Goal: Information Seeking & Learning: Learn about a topic

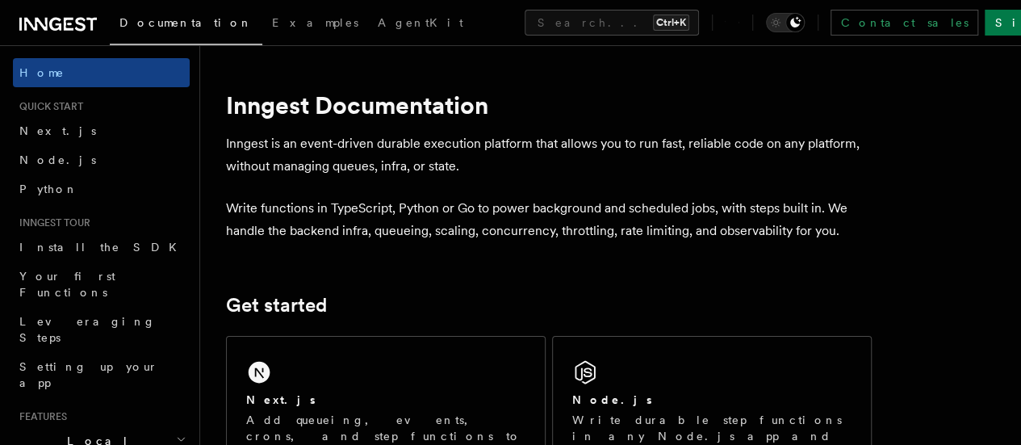
scroll to position [6, 0]
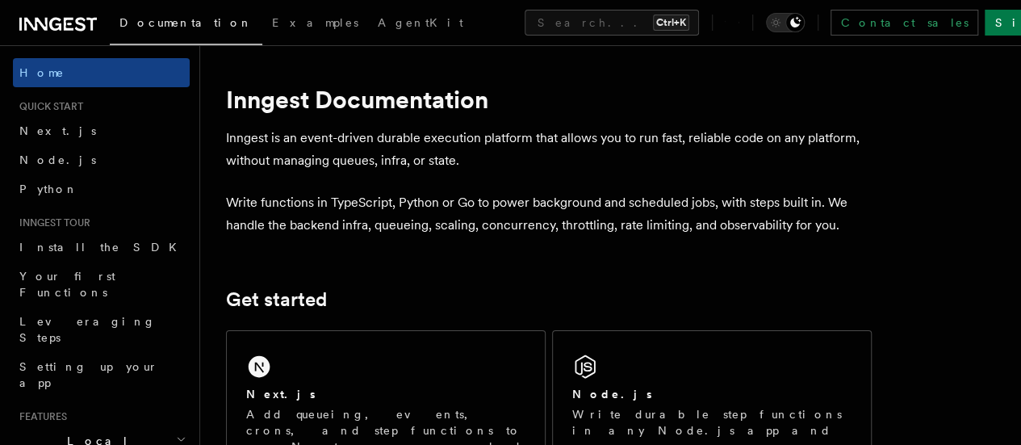
click at [407, 164] on p "Inngest is an event-driven durable execution platform that allows you to run fa…" at bounding box center [549, 149] width 646 height 45
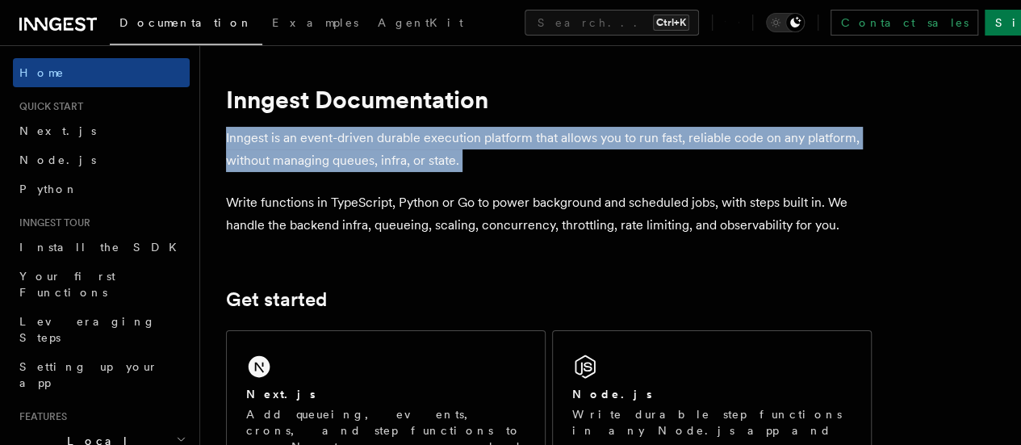
click at [407, 164] on p "Inngest is an event-driven durable execution platform that allows you to run fa…" at bounding box center [549, 149] width 646 height 45
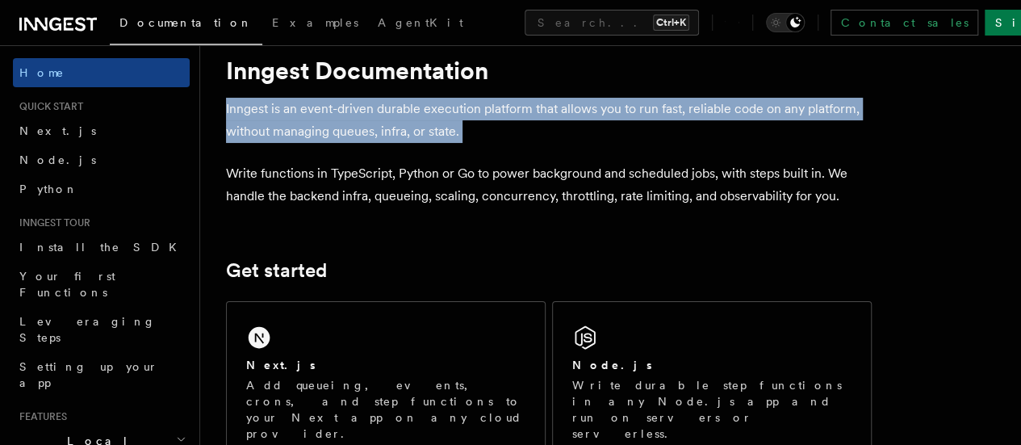
scroll to position [36, 0]
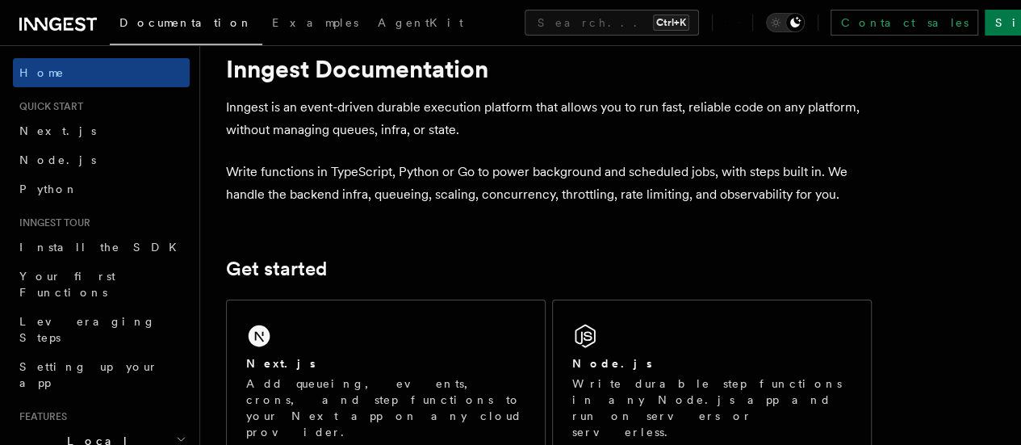
click at [407, 164] on p "Write functions in TypeScript, Python or Go to power background and scheduled j…" at bounding box center [549, 183] width 646 height 45
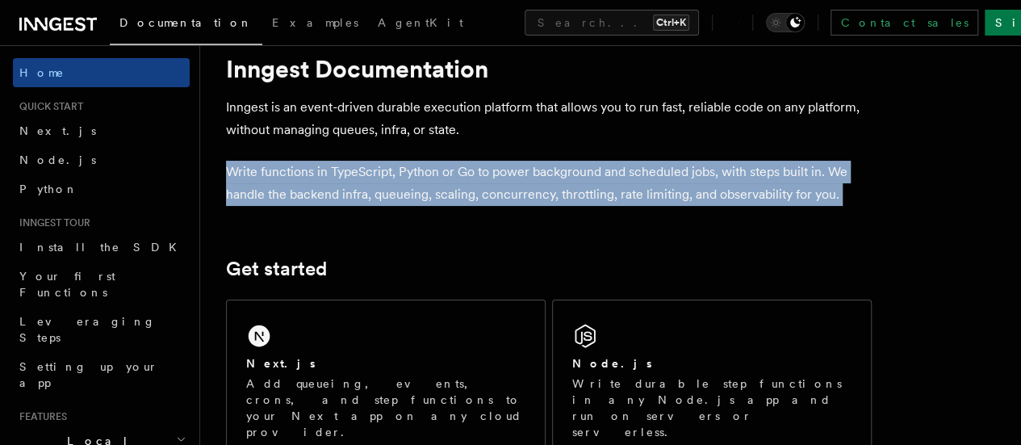
click at [407, 164] on p "Write functions in TypeScript, Python or Go to power background and scheduled j…" at bounding box center [549, 183] width 646 height 45
drag, startPoint x: 407, startPoint y: 164, endPoint x: 425, endPoint y: 180, distance: 24.6
click at [425, 180] on p "Write functions in TypeScript, Python or Go to power background and scheduled j…" at bounding box center [549, 183] width 646 height 45
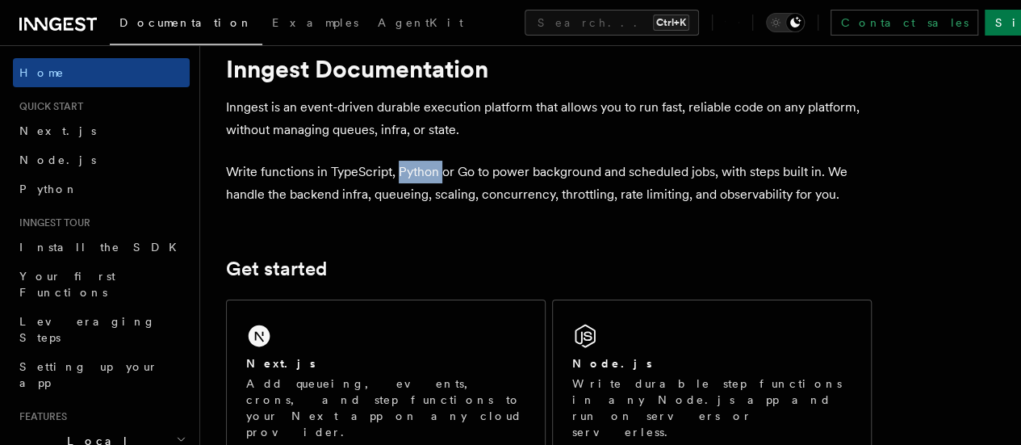
click at [425, 180] on p "Write functions in TypeScript, Python or Go to power background and scheduled j…" at bounding box center [549, 183] width 646 height 45
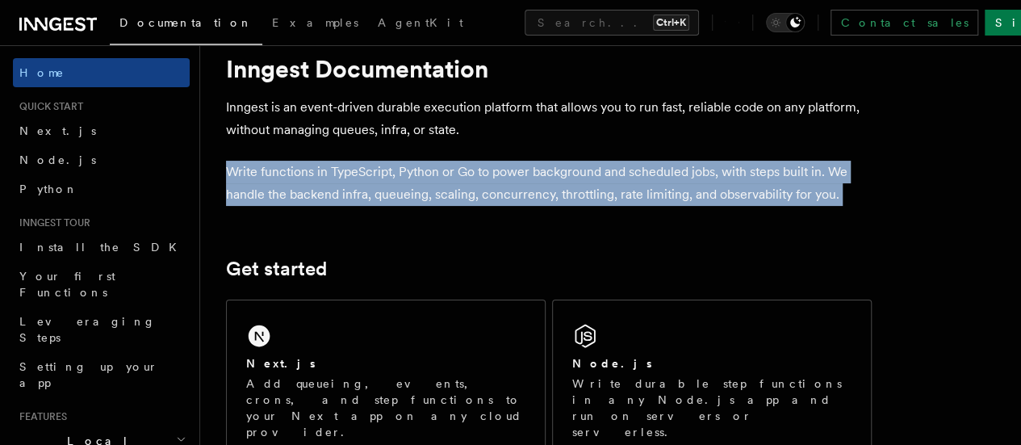
click at [425, 180] on p "Write functions in TypeScript, Python or Go to power background and scheduled j…" at bounding box center [549, 183] width 646 height 45
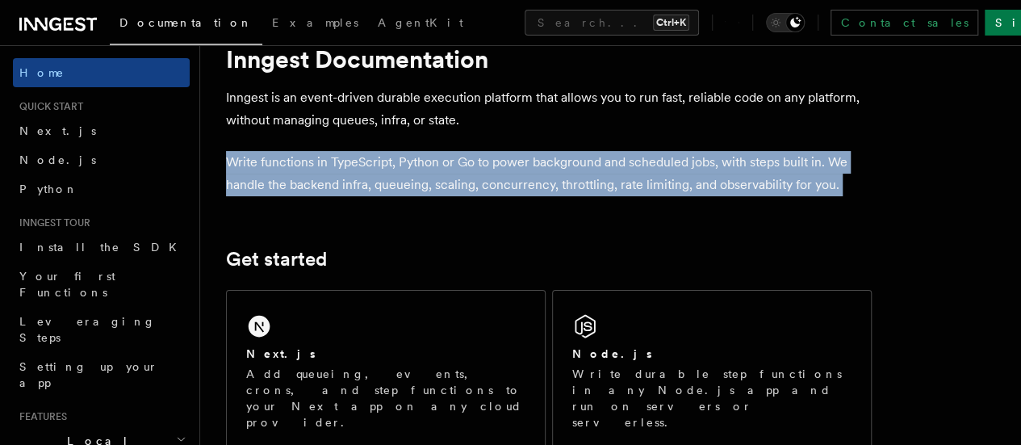
scroll to position [47, 0]
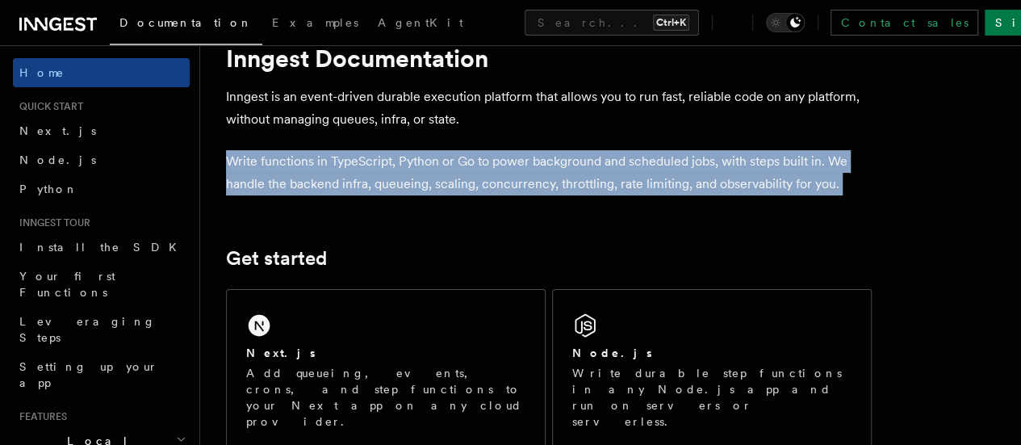
click at [425, 180] on p "Write functions in TypeScript, Python or Go to power background and scheduled j…" at bounding box center [549, 172] width 646 height 45
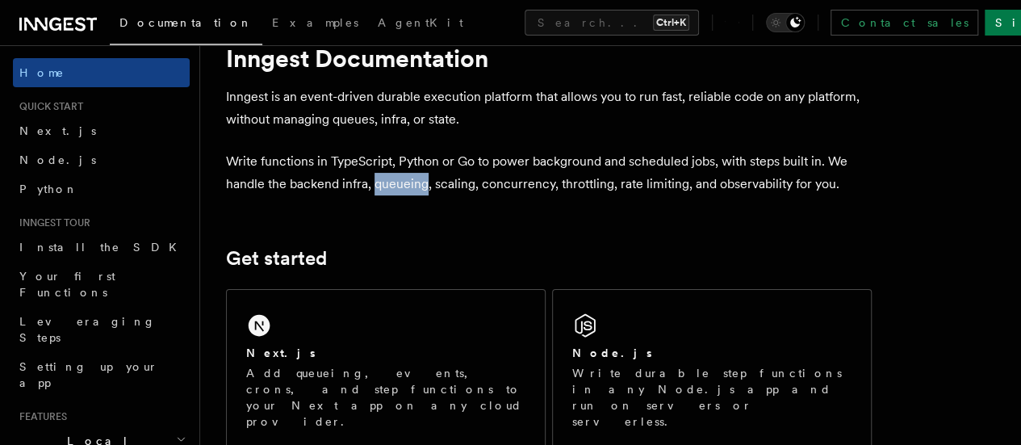
click at [425, 180] on p "Write functions in TypeScript, Python or Go to power background and scheduled j…" at bounding box center [549, 172] width 646 height 45
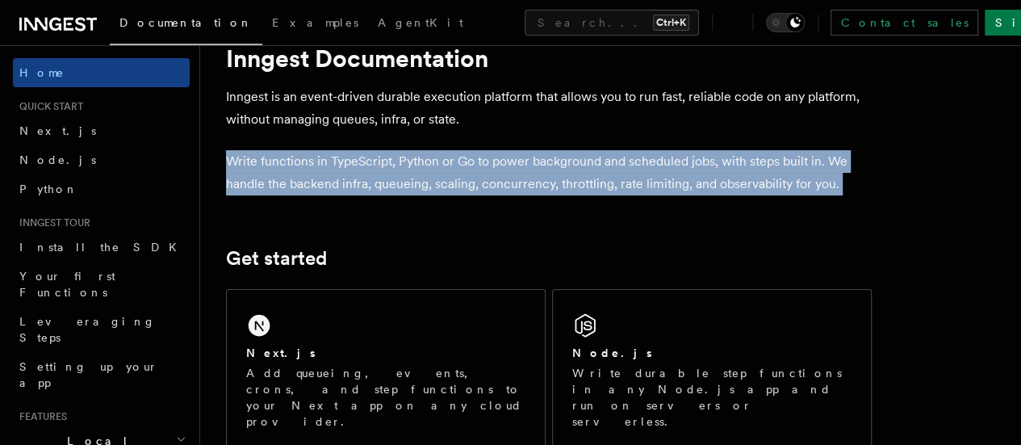
click at [425, 180] on p "Write functions in TypeScript, Python or Go to power background and scheduled j…" at bounding box center [549, 172] width 646 height 45
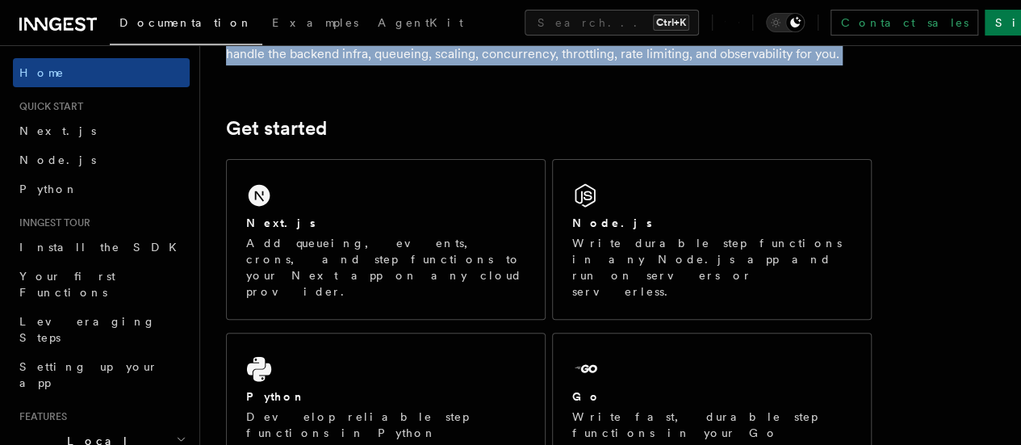
scroll to position [178, 0]
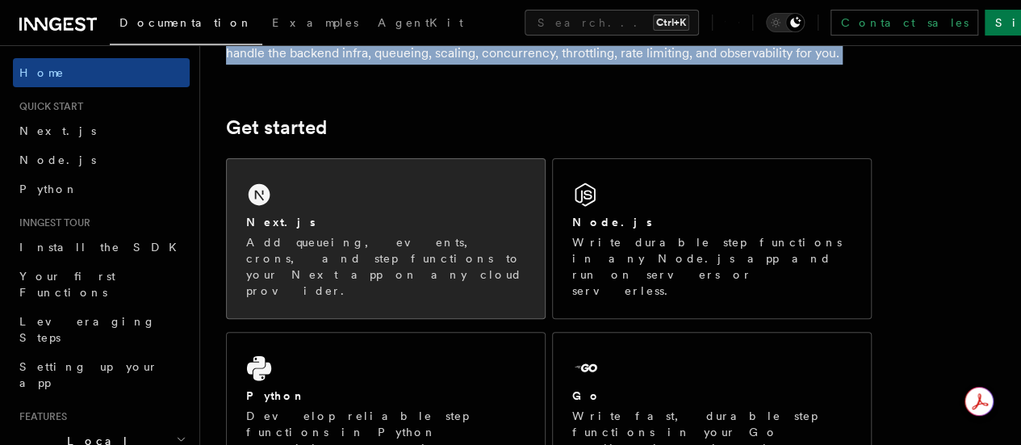
click at [457, 289] on div "Next.js Add queueing, events, crons, and step functions to your Next app on any…" at bounding box center [386, 238] width 318 height 159
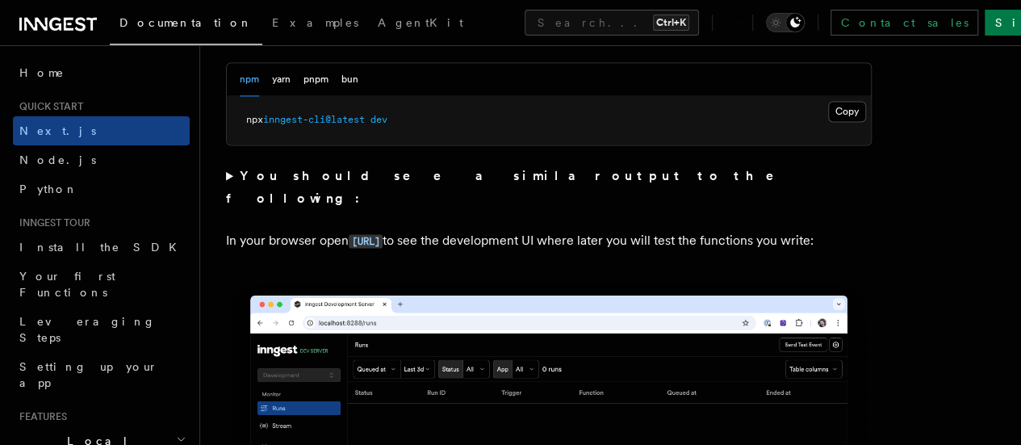
scroll to position [1240, 0]
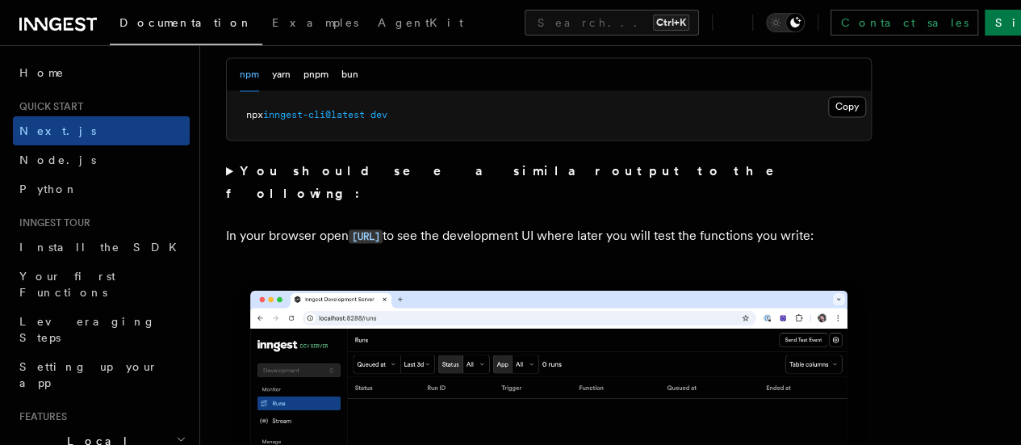
click at [440, 193] on strong "You should see a similar output to the following:" at bounding box center [511, 182] width 571 height 38
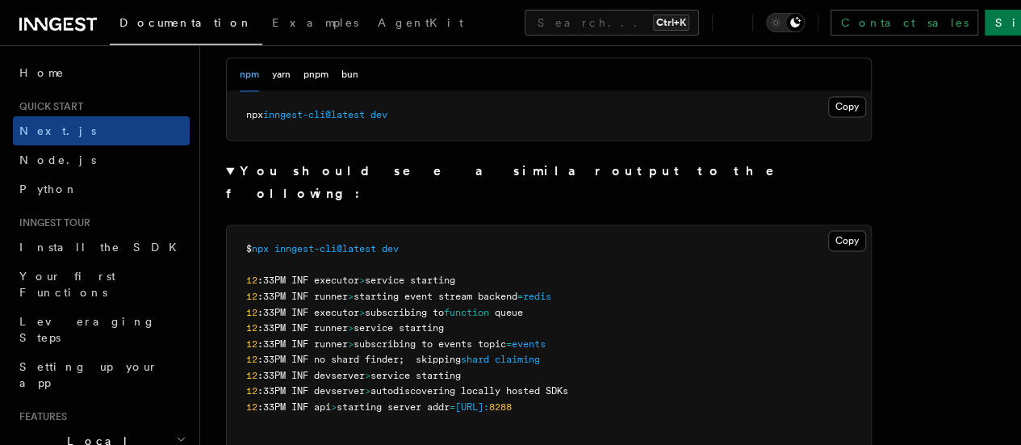
click at [329, 188] on strong "You should see a similar output to the following:" at bounding box center [511, 182] width 571 height 38
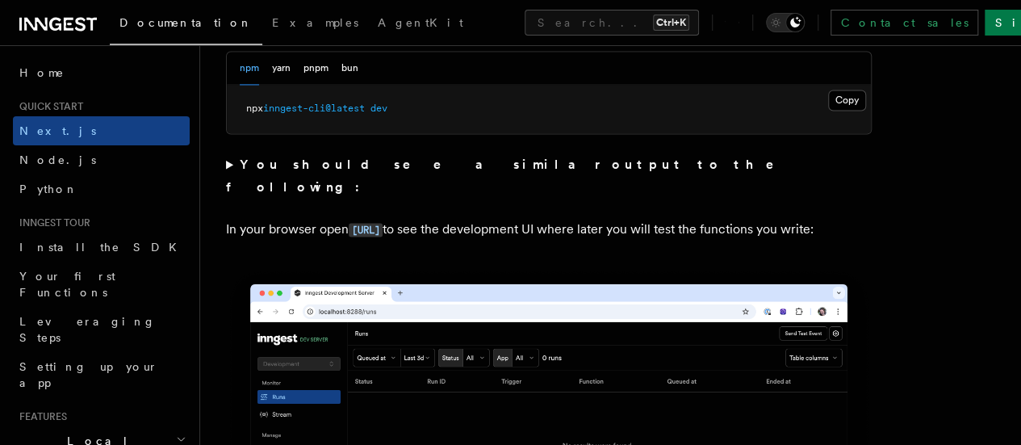
click at [329, 188] on strong "You should see a similar output to the following:" at bounding box center [511, 176] width 571 height 38
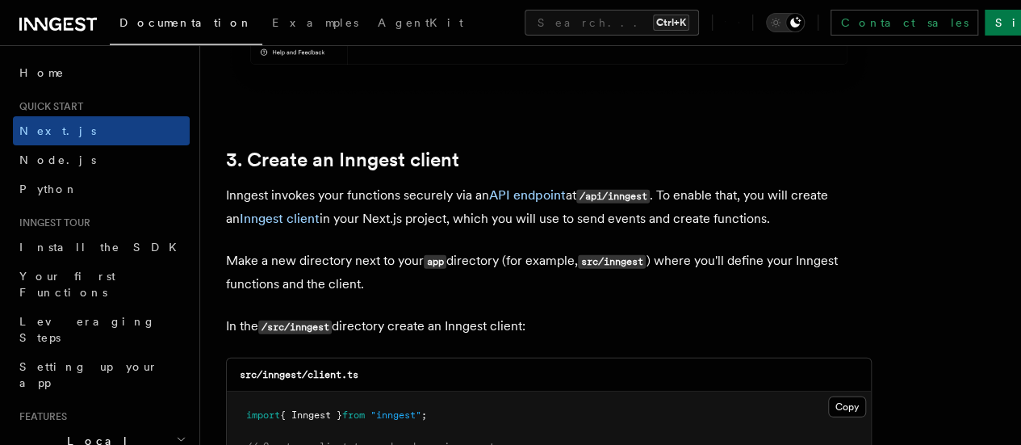
scroll to position [2174, 0]
click at [399, 198] on p "Inngest invokes your functions securely via an API endpoint at /api/inngest . T…" at bounding box center [549, 208] width 646 height 46
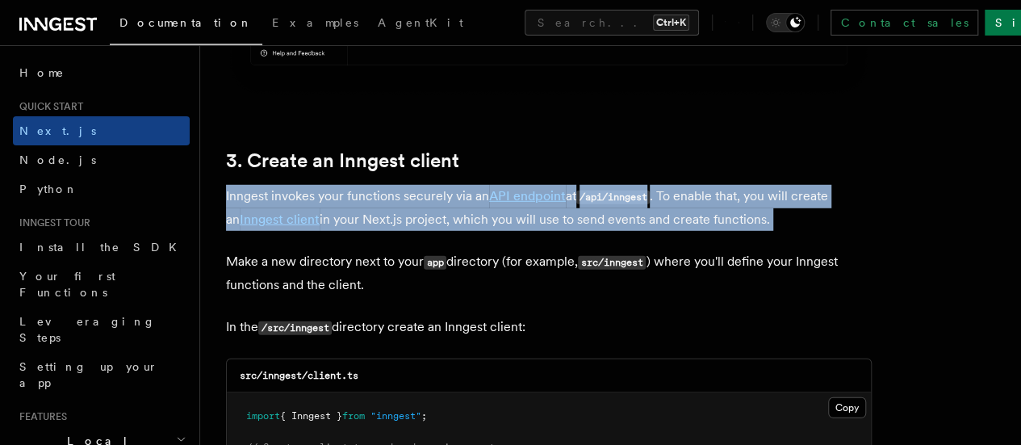
click at [399, 198] on p "Inngest invokes your functions securely via an API endpoint at /api/inngest . T…" at bounding box center [549, 208] width 646 height 46
drag, startPoint x: 399, startPoint y: 198, endPoint x: 492, endPoint y: 212, distance: 94.7
click at [492, 212] on p "Inngest invokes your functions securely via an API endpoint at /api/inngest . T…" at bounding box center [549, 208] width 646 height 46
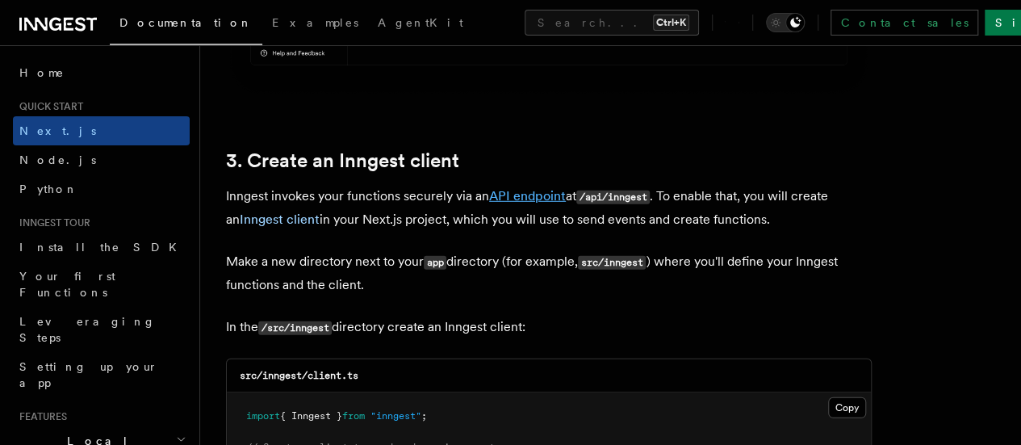
click at [510, 188] on link "API endpoint" at bounding box center [527, 195] width 77 height 15
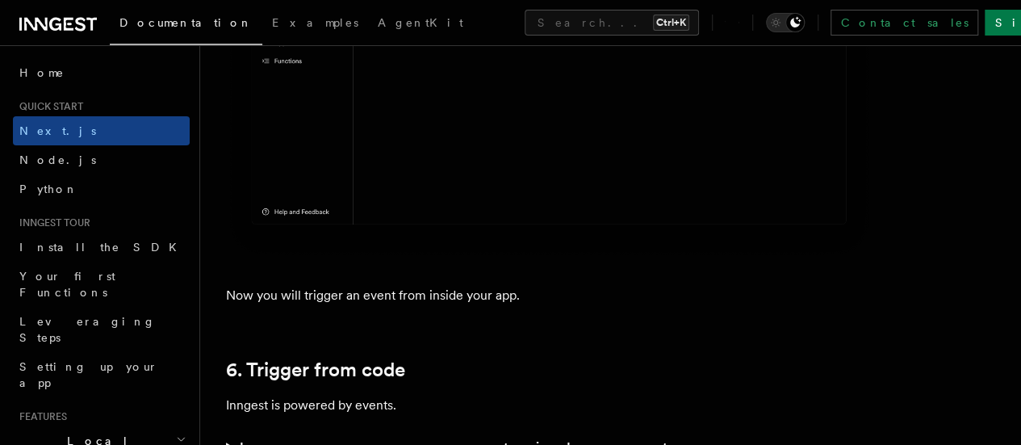
scroll to position [8234, 0]
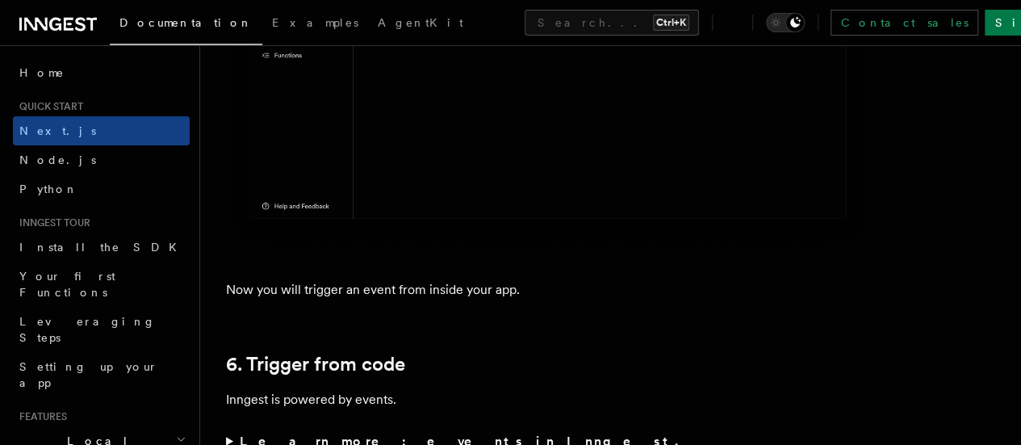
click at [367, 433] on strong "Learn more: events in Inngest." at bounding box center [460, 440] width 441 height 15
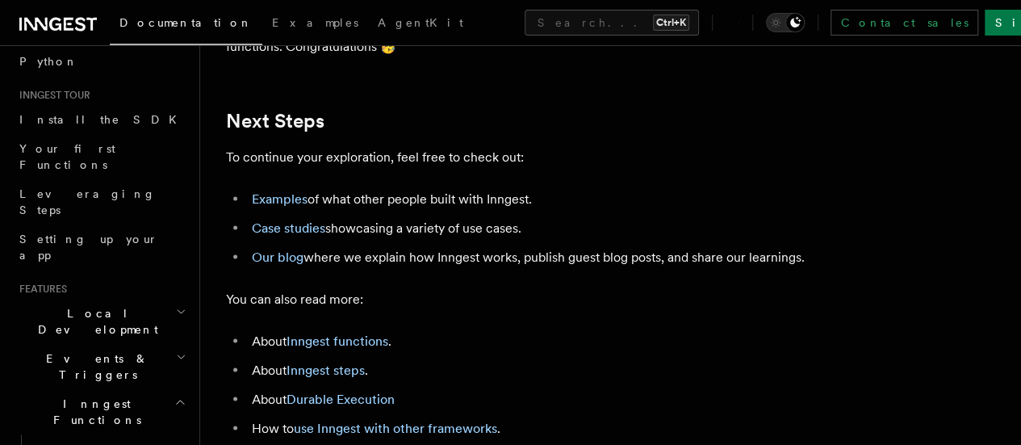
scroll to position [128, 0]
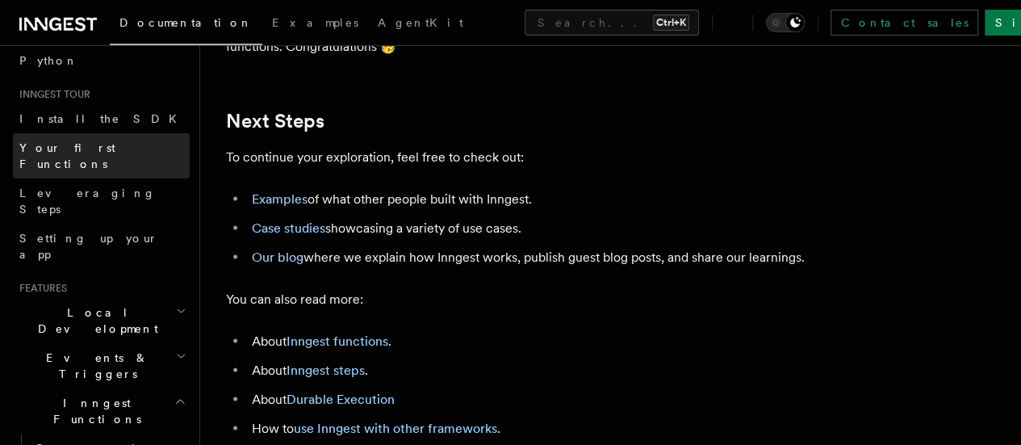
click at [139, 149] on link "Your first Functions" at bounding box center [101, 155] width 177 height 45
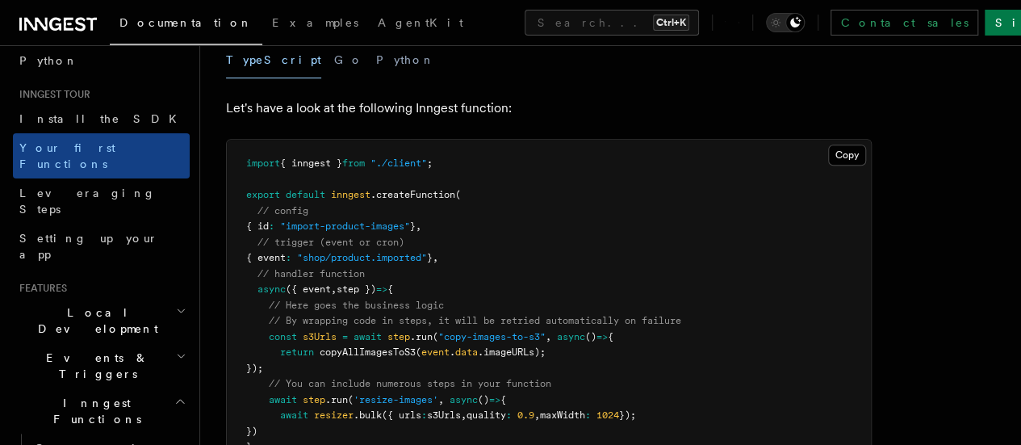
scroll to position [348, 0]
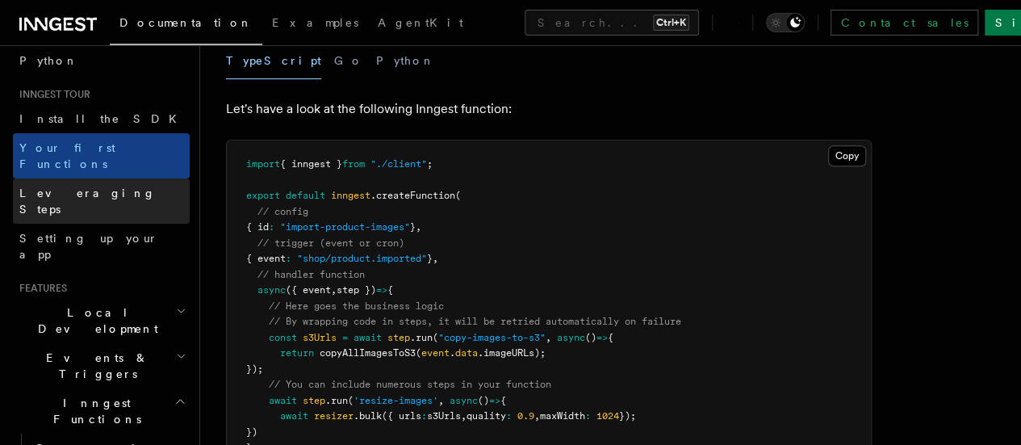
click at [145, 184] on link "Leveraging Steps" at bounding box center [101, 200] width 177 height 45
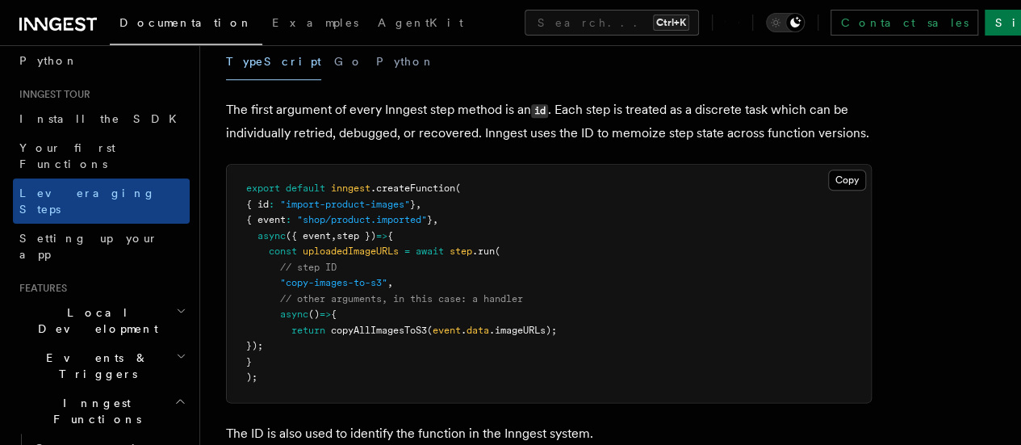
scroll to position [749, 0]
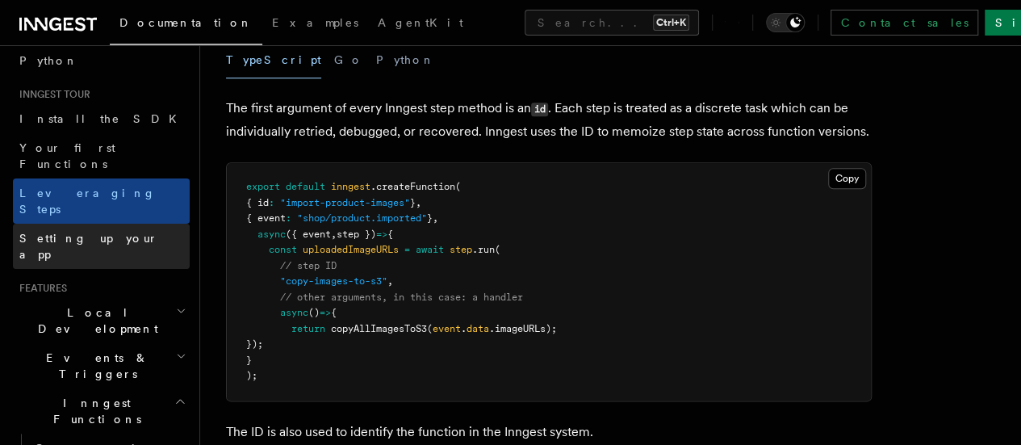
click at [164, 224] on link "Setting up your app" at bounding box center [101, 246] width 177 height 45
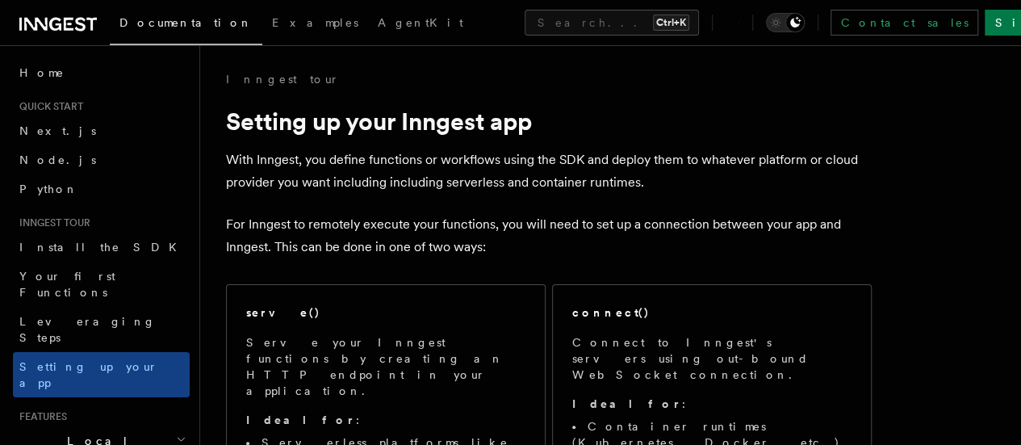
scroll to position [5, 0]
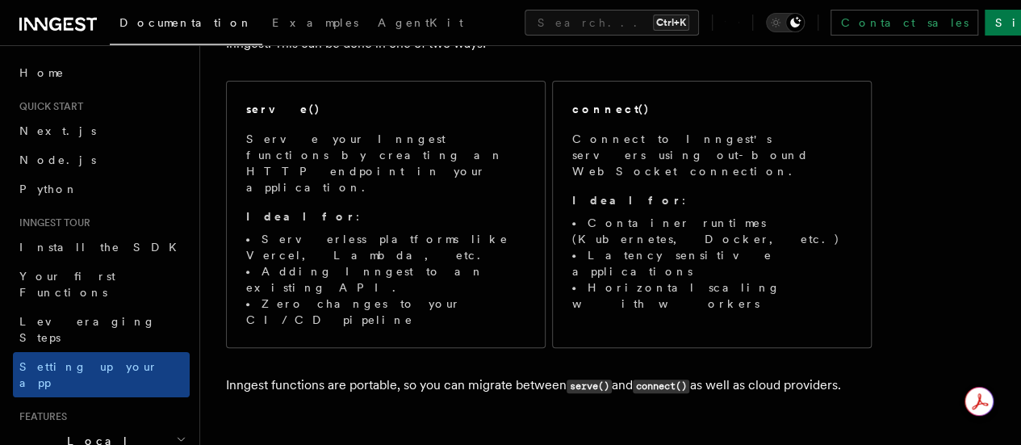
scroll to position [205, 0]
click at [561, 372] on p "Inngest functions are portable, so you can migrate between serve() and connect(…" at bounding box center [549, 383] width 646 height 23
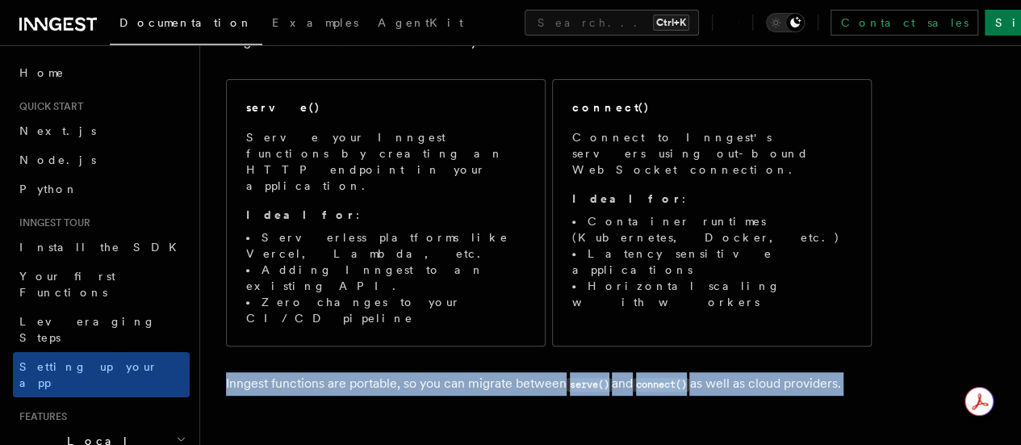
click at [561, 372] on p "Inngest functions are portable, so you can migrate between serve() and connect(…" at bounding box center [549, 383] width 646 height 23
click at [609, 372] on p "Inngest functions are portable, so you can migrate between serve() and connect(…" at bounding box center [549, 383] width 646 height 23
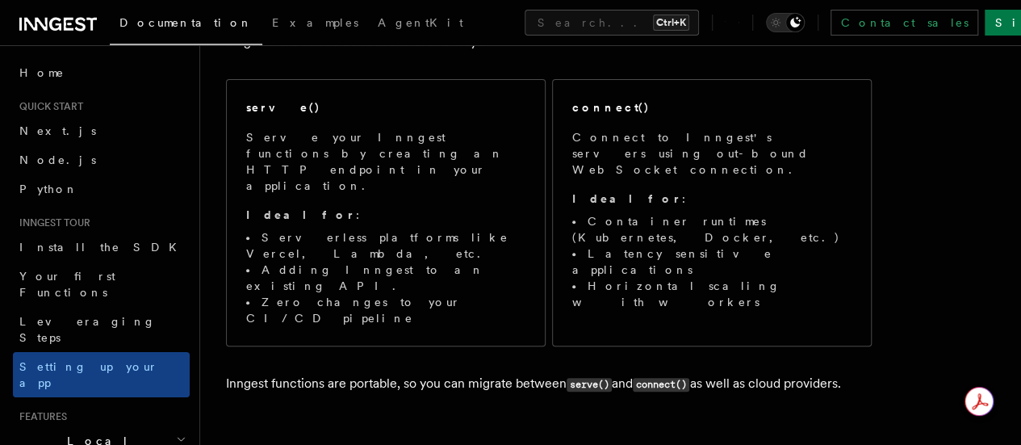
click at [609, 372] on p "Inngest functions are portable, so you can migrate between serve() and connect(…" at bounding box center [549, 383] width 646 height 23
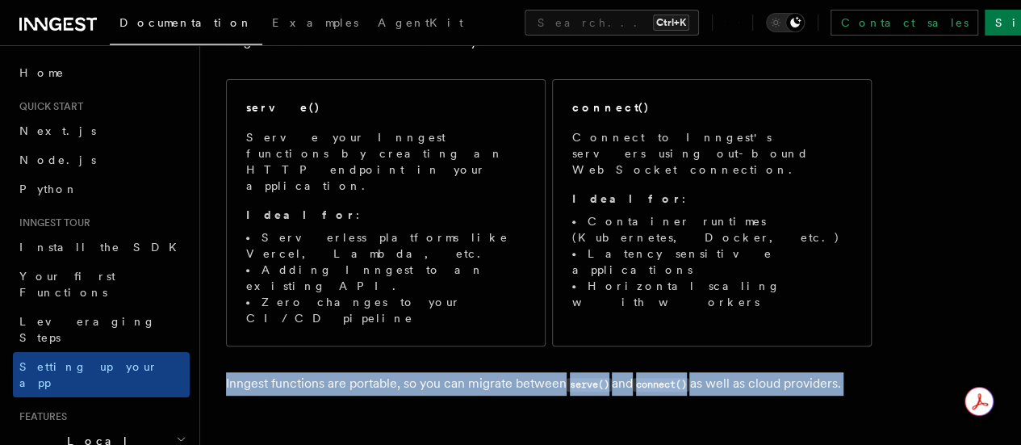
click at [609, 372] on p "Inngest functions are portable, so you can migrate between serve() and connect(…" at bounding box center [549, 383] width 646 height 23
click at [623, 372] on p "Inngest functions are portable, so you can migrate between serve() and connect(…" at bounding box center [549, 383] width 646 height 23
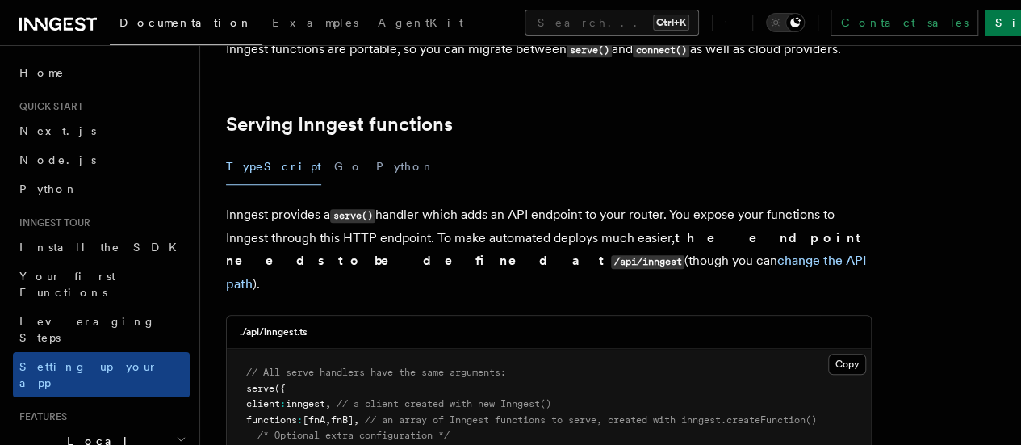
scroll to position [521, 0]
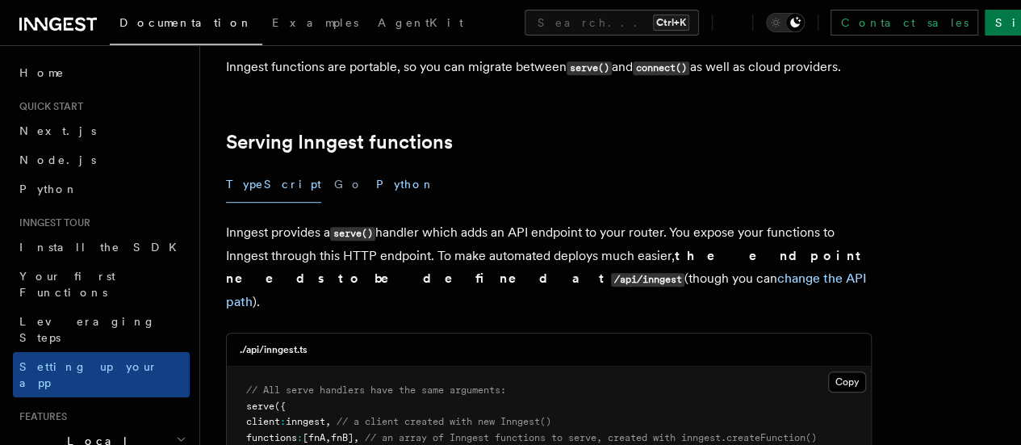
click at [376, 166] on button "Python" at bounding box center [405, 184] width 59 height 36
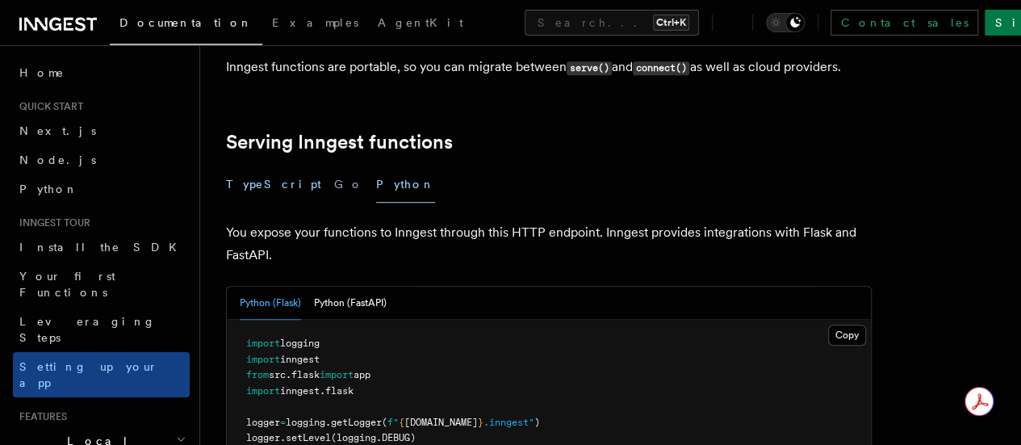
click at [270, 166] on button "TypeScript" at bounding box center [273, 184] width 95 height 36
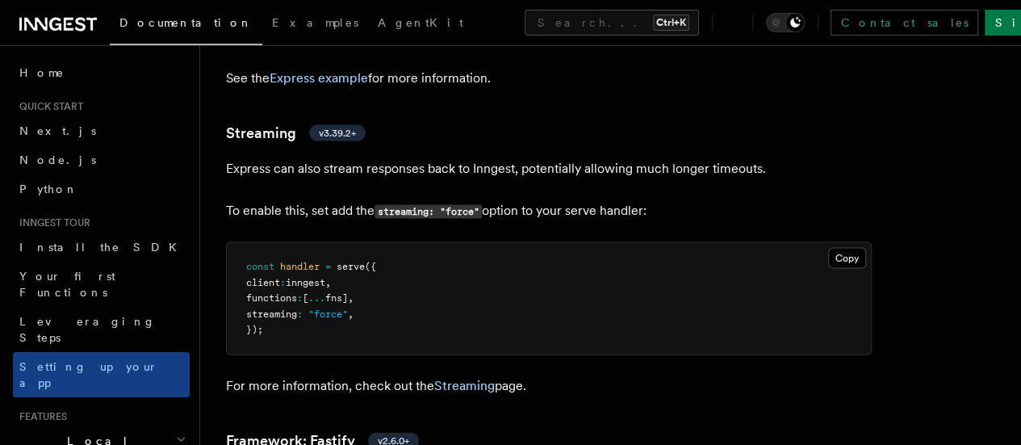
scroll to position [4667, 0]
